Goal: Task Accomplishment & Management: Complete application form

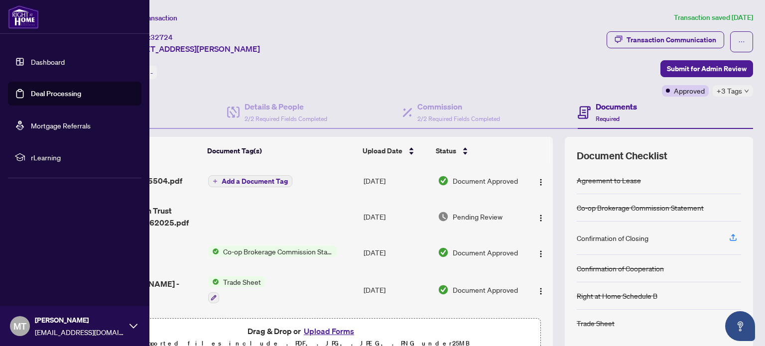
click at [40, 92] on link "Deal Processing" at bounding box center [56, 93] width 50 height 9
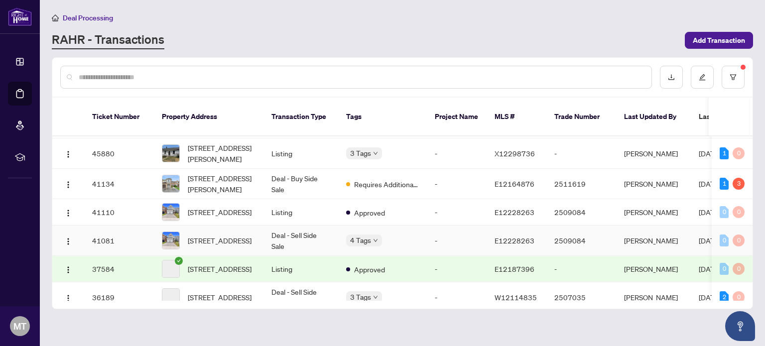
scroll to position [100, 0]
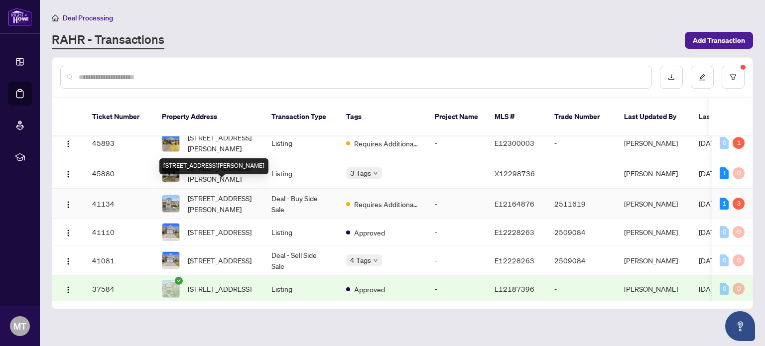
click at [207, 193] on span "[STREET_ADDRESS][PERSON_NAME]" at bounding box center [222, 204] width 68 height 22
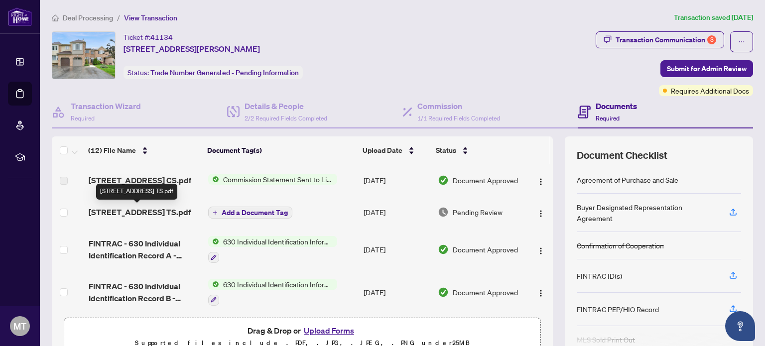
click at [159, 212] on span "[STREET_ADDRESS] TS.pdf" at bounding box center [140, 212] width 102 height 12
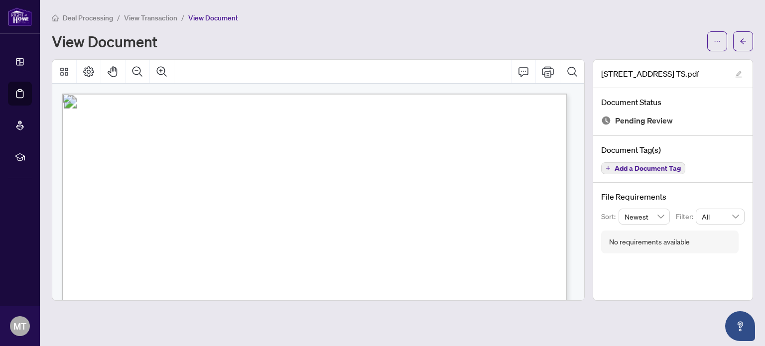
click at [148, 18] on span "View Transaction" at bounding box center [150, 17] width 53 height 9
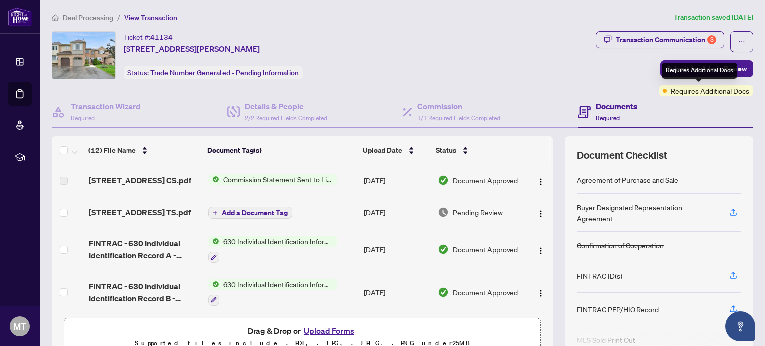
click at [687, 91] on span "Requires Additional Docs" at bounding box center [710, 90] width 78 height 11
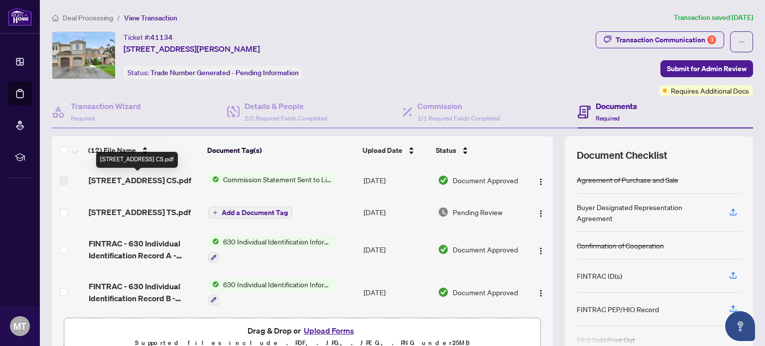
click at [164, 183] on span "[STREET_ADDRESS] CS.pdf" at bounding box center [140, 180] width 103 height 12
click at [249, 179] on span "Commission Statement Sent to Listing Brokerage" at bounding box center [278, 179] width 118 height 11
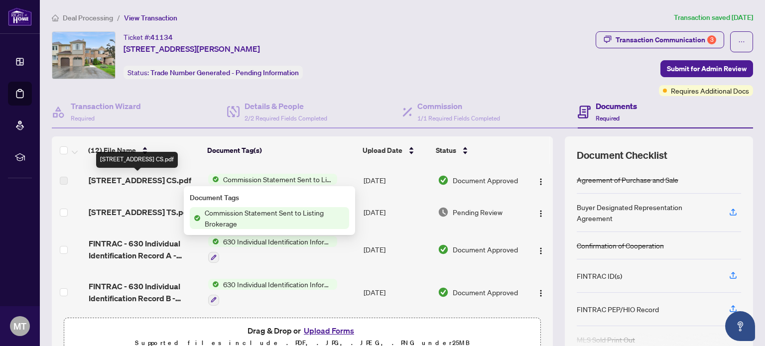
click at [174, 181] on span "[STREET_ADDRESS] CS.pdf" at bounding box center [140, 180] width 103 height 12
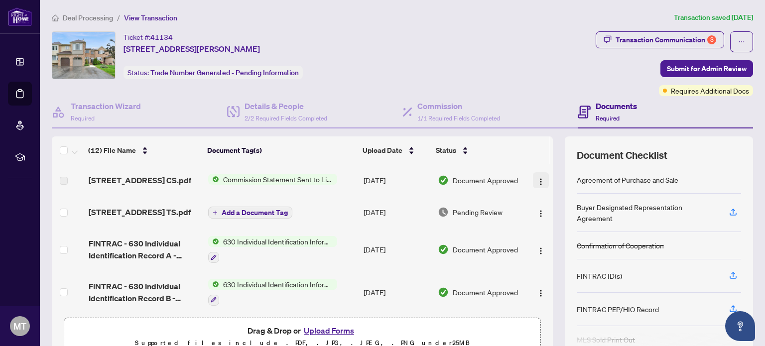
click at [537, 179] on img "button" at bounding box center [541, 182] width 8 height 8
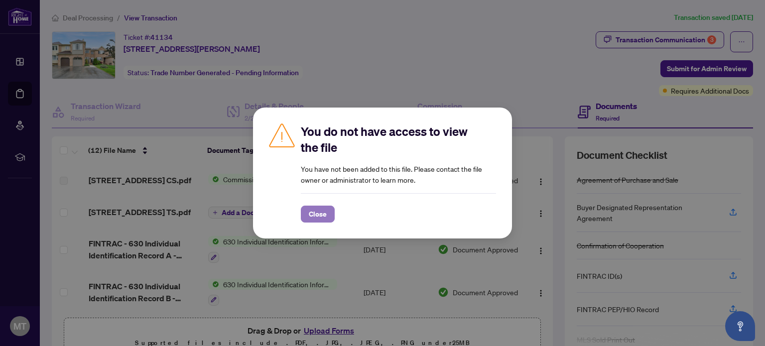
click at [320, 215] on span "Close" at bounding box center [318, 214] width 18 height 16
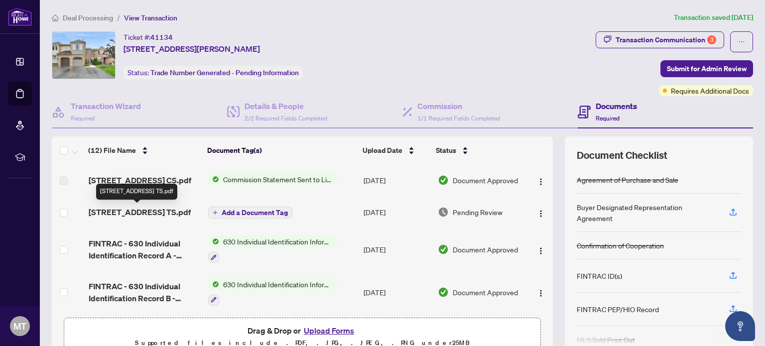
click at [161, 214] on span "[STREET_ADDRESS] TS.pdf" at bounding box center [140, 212] width 102 height 12
click at [130, 214] on span "[STREET_ADDRESS] TS.pdf" at bounding box center [140, 212] width 102 height 12
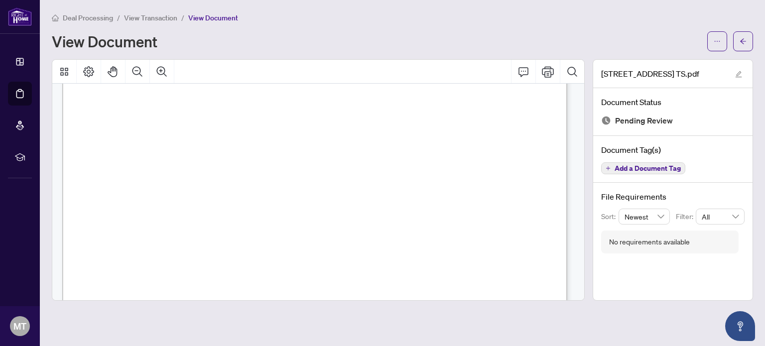
scroll to position [149, 0]
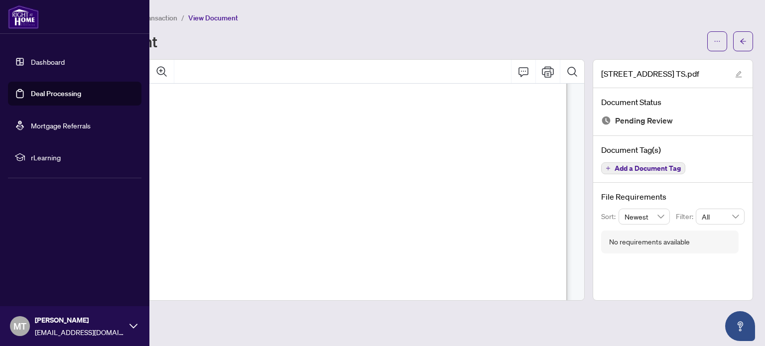
click at [56, 91] on link "Deal Processing" at bounding box center [56, 93] width 50 height 9
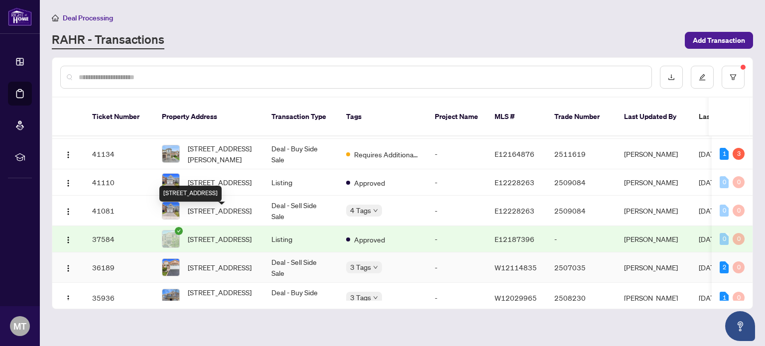
scroll to position [199, 0]
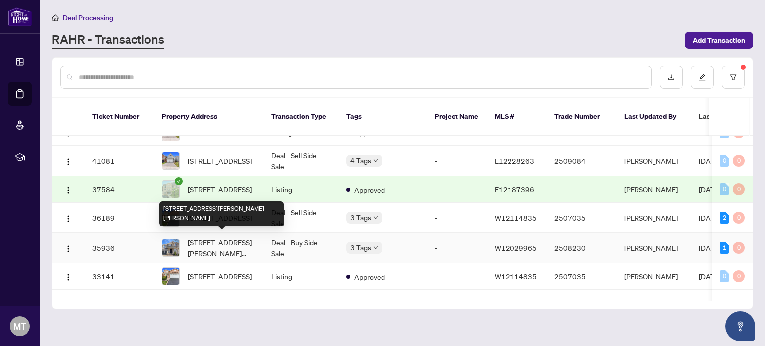
click at [229, 238] on span "[STREET_ADDRESS][PERSON_NAME][PERSON_NAME]" at bounding box center [222, 248] width 68 height 22
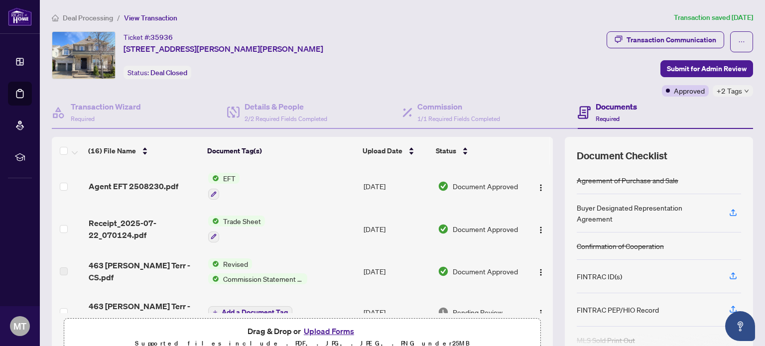
click at [279, 188] on td "EFT" at bounding box center [281, 186] width 155 height 43
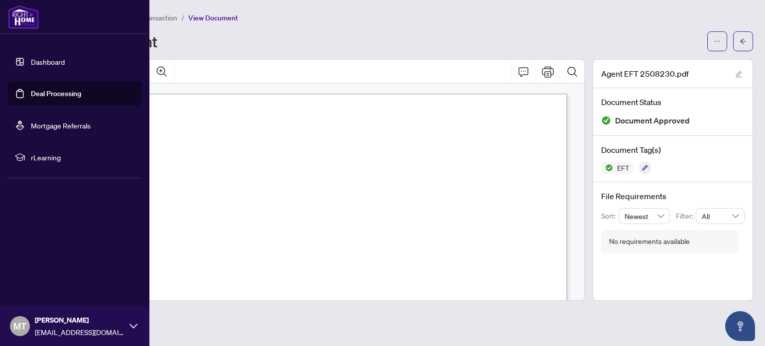
click at [48, 97] on link "Deal Processing" at bounding box center [56, 93] width 50 height 9
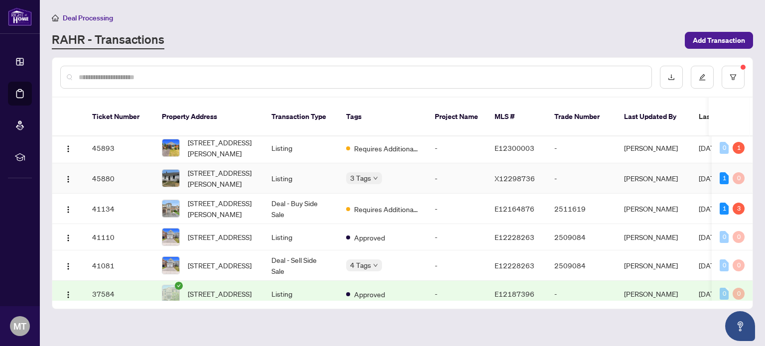
scroll to position [100, 0]
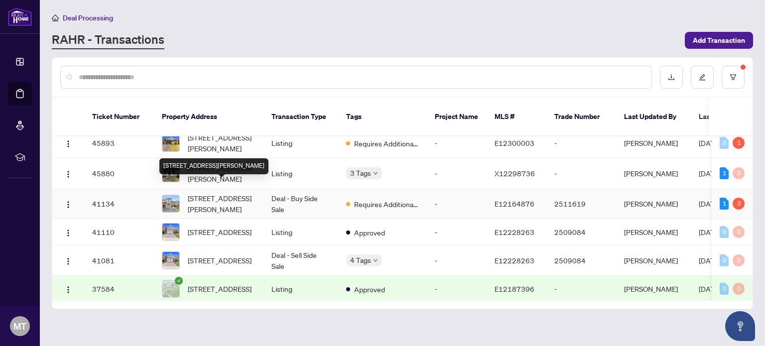
click at [217, 193] on span "[STREET_ADDRESS][PERSON_NAME]" at bounding box center [222, 204] width 68 height 22
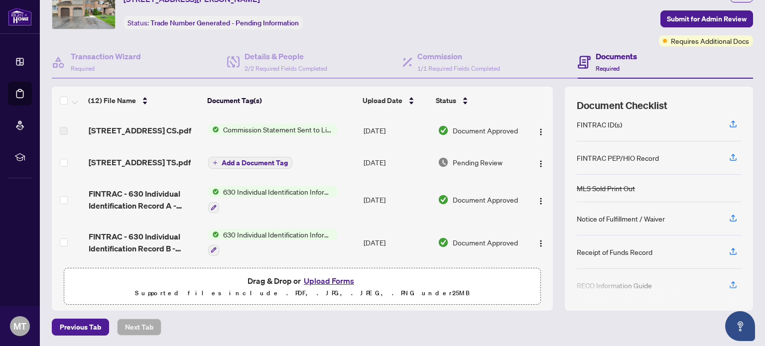
scroll to position [50, 0]
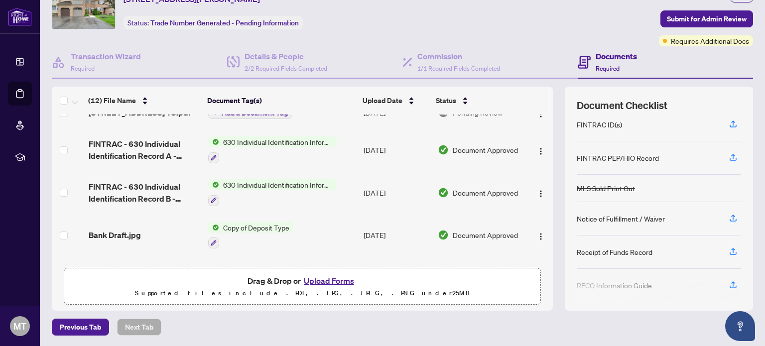
click at [329, 283] on button "Upload Forms" at bounding box center [329, 280] width 56 height 13
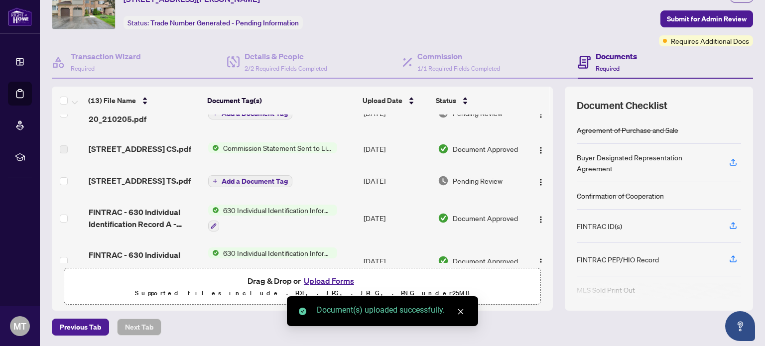
scroll to position [0, 0]
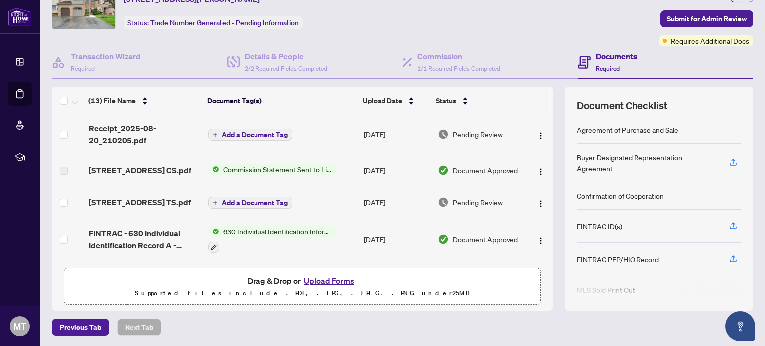
click at [265, 135] on span "Add a Document Tag" at bounding box center [255, 134] width 66 height 7
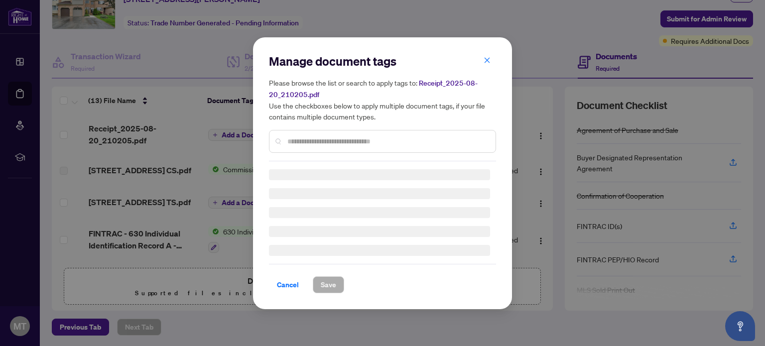
click at [309, 139] on div "Manage document tags Please browse the list or search to apply tags to: Receipt…" at bounding box center [382, 107] width 227 height 108
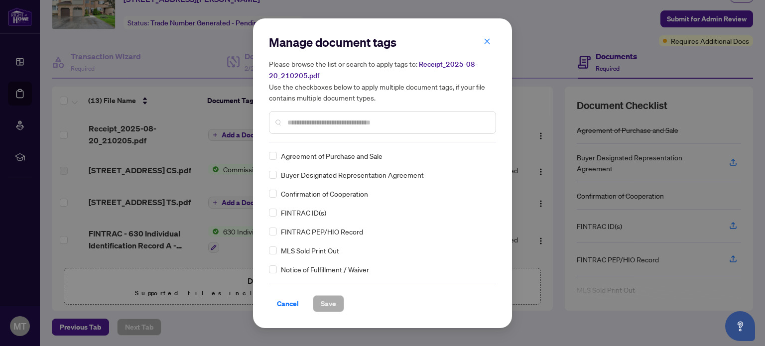
click at [331, 120] on input "text" at bounding box center [387, 122] width 200 height 11
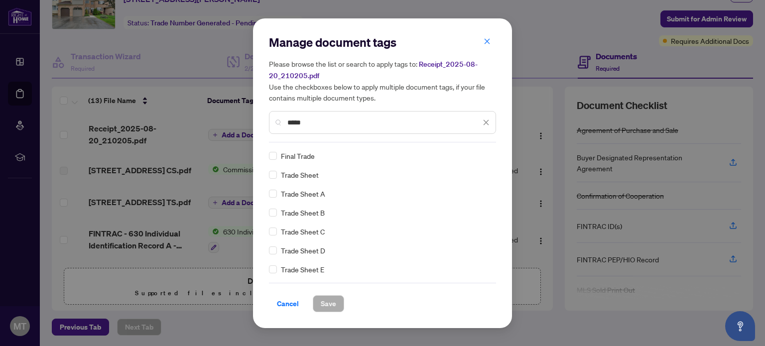
type input "*****"
click at [326, 303] on span "Save" at bounding box center [328, 304] width 15 height 16
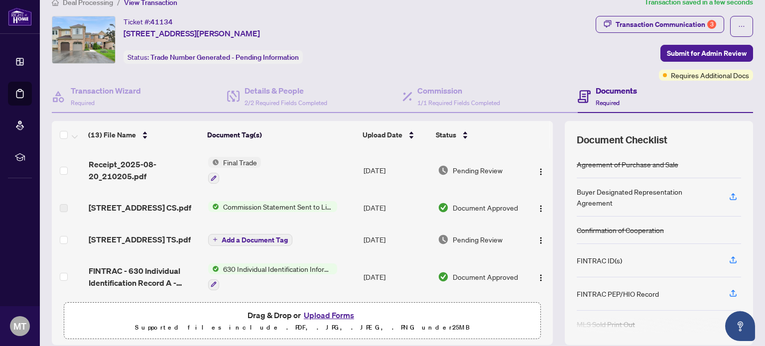
scroll to position [0, 0]
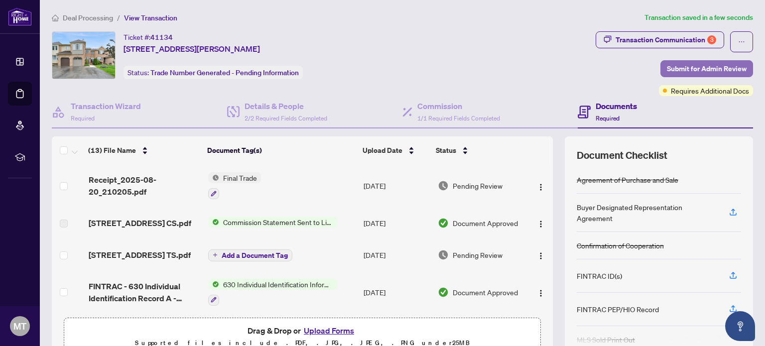
click at [729, 67] on span "Submit for Admin Review" at bounding box center [707, 69] width 80 height 16
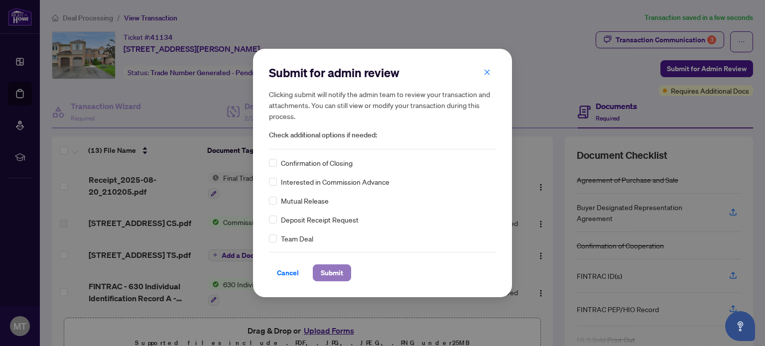
click at [328, 272] on span "Submit" at bounding box center [332, 273] width 22 height 16
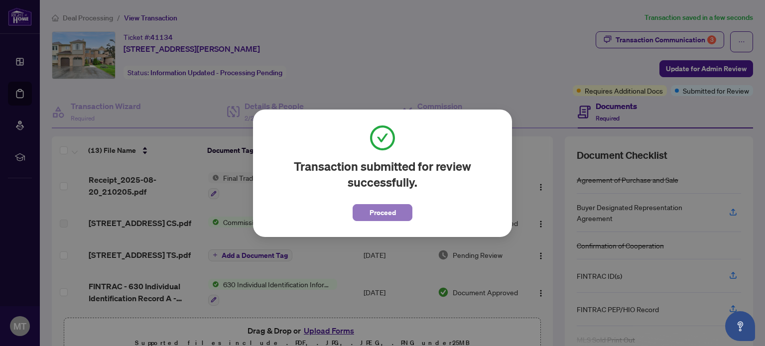
click at [377, 210] on span "Proceed" at bounding box center [382, 213] width 26 height 16
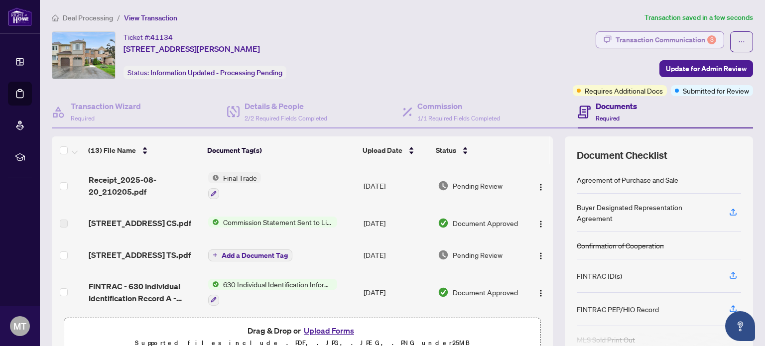
click at [672, 39] on div "Transaction Communication 3" at bounding box center [665, 40] width 101 height 16
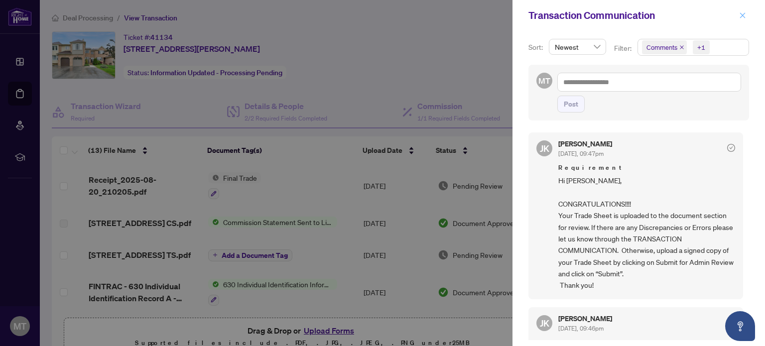
click at [741, 8] on span "button" at bounding box center [742, 15] width 7 height 16
